Goal: Navigation & Orientation: Find specific page/section

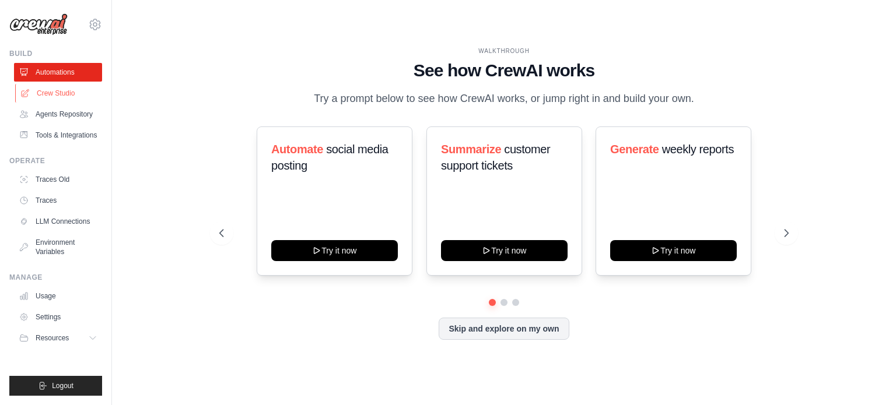
click at [71, 93] on link "Crew Studio" at bounding box center [59, 93] width 88 height 19
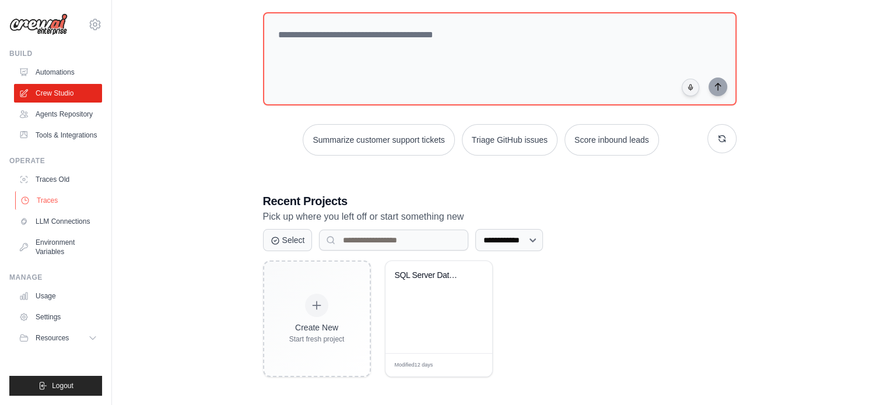
scroll to position [64, 0]
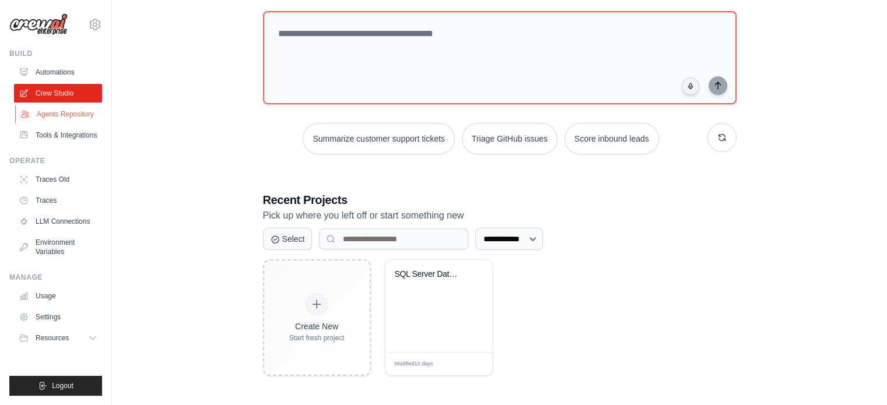
click at [66, 118] on link "Agents Repository" at bounding box center [59, 114] width 88 height 19
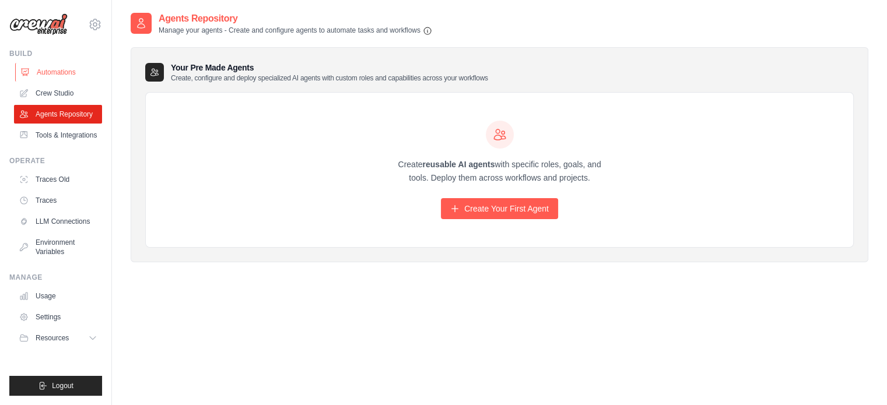
click at [61, 81] on link "Automations" at bounding box center [59, 72] width 88 height 19
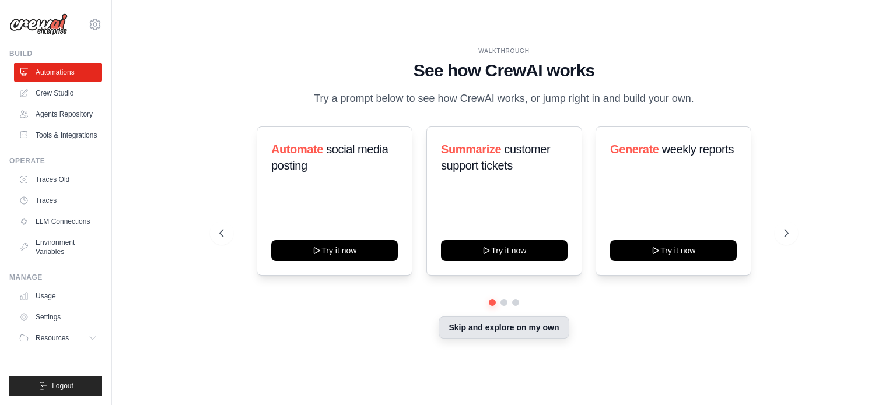
click at [531, 335] on button "Skip and explore on my own" at bounding box center [503, 328] width 130 height 22
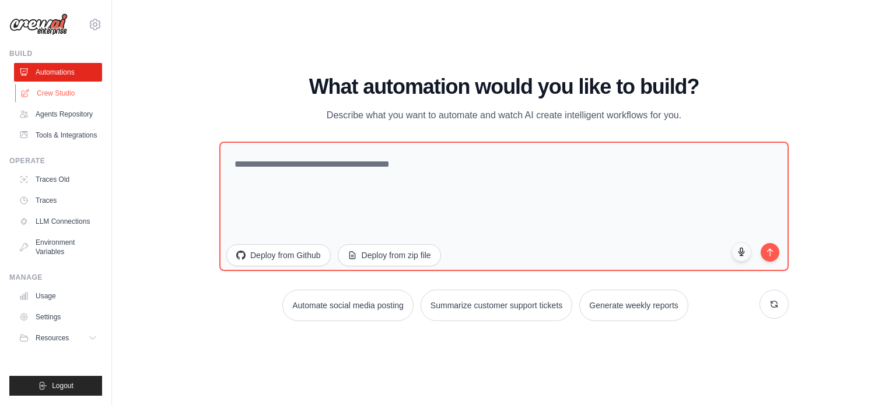
click at [72, 86] on link "Crew Studio" at bounding box center [59, 93] width 88 height 19
